Goal: Information Seeking & Learning: Learn about a topic

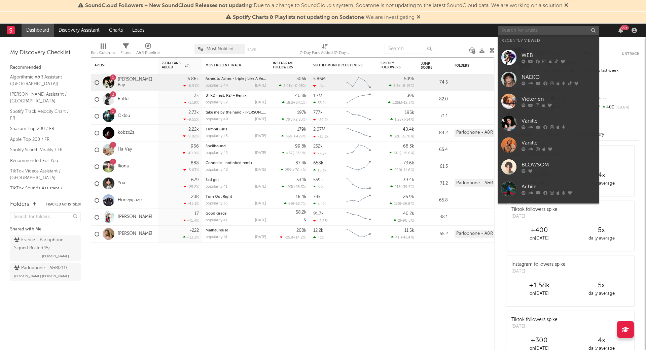
click at [548, 30] on input "text" at bounding box center [548, 30] width 101 height 8
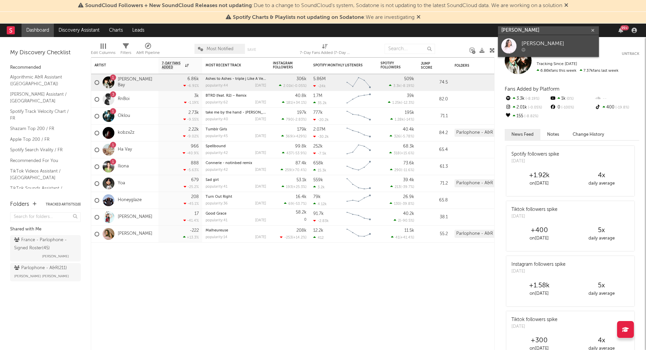
type input "[PERSON_NAME]"
click at [547, 40] on div "[PERSON_NAME]" at bounding box center [559, 44] width 74 height 8
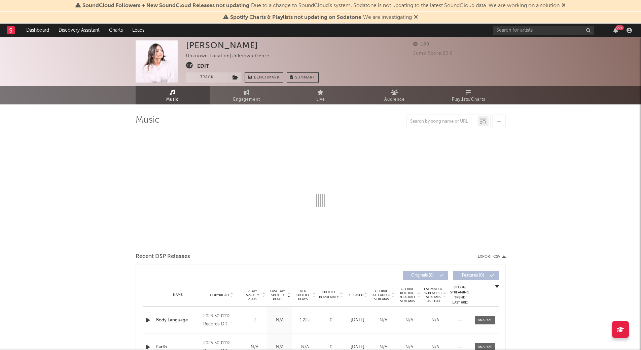
select select "1w"
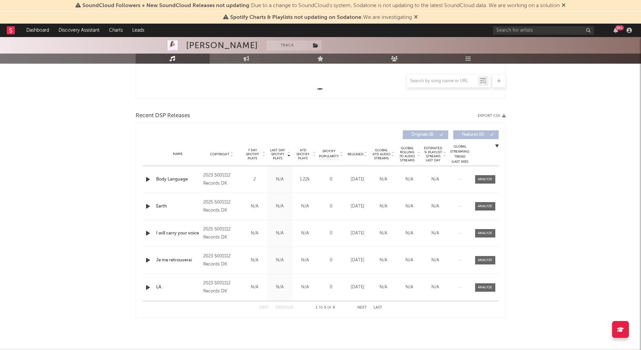
scroll to position [194, 0]
click at [144, 182] on icon "button" at bounding box center [147, 179] width 7 height 8
click at [146, 180] on icon "button" at bounding box center [147, 179] width 6 height 8
